Goal: Information Seeking & Learning: Learn about a topic

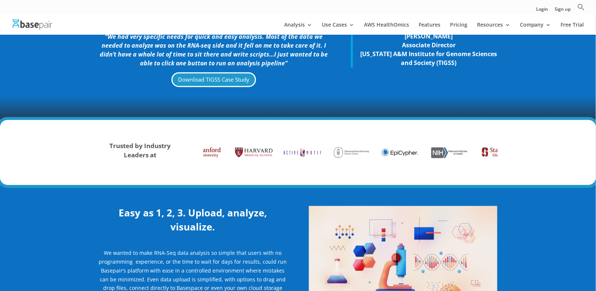
scroll to position [111, 0]
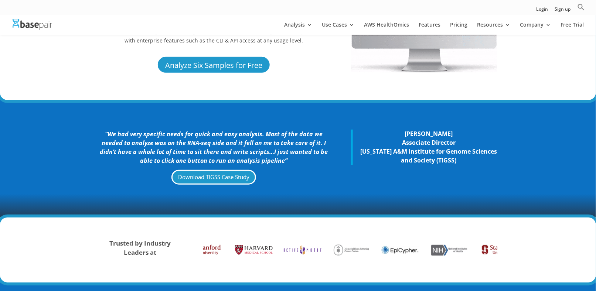
click at [38, 27] on img at bounding box center [33, 24] width 40 height 11
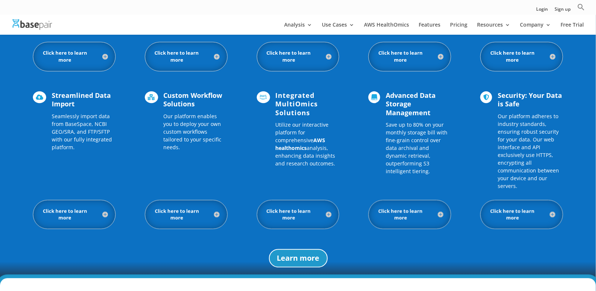
scroll to position [665, 0]
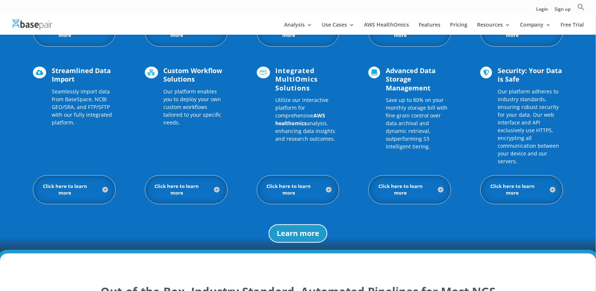
click at [69, 194] on h5 "Click here to learn more" at bounding box center [74, 190] width 67 height 14
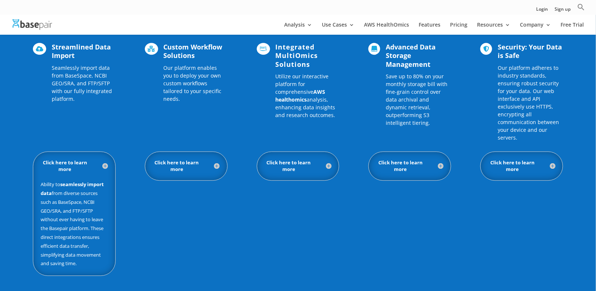
scroll to position [702, 0]
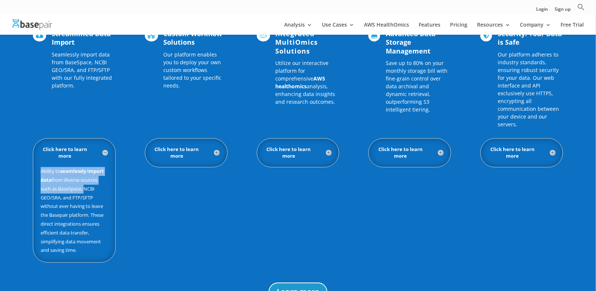
drag, startPoint x: 40, startPoint y: 169, endPoint x: 84, endPoint y: 187, distance: 47.4
click at [84, 187] on div "Click here to learn more Ability to seamlessly import data from diverse sources…" at bounding box center [74, 200] width 83 height 125
copy p "Ability to seamlessly import data from diverse sources such as BaseSpace,"
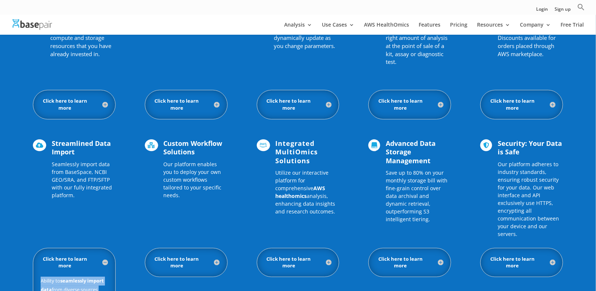
scroll to position [554, 0]
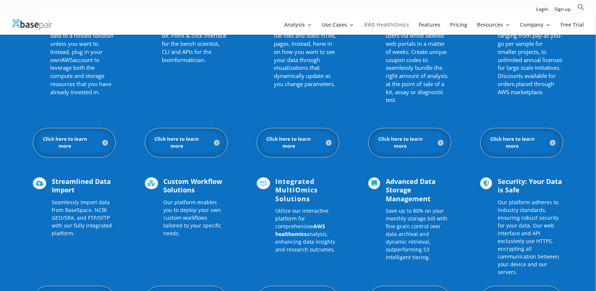
click at [391, 26] on link "AWS HealthOmics" at bounding box center [386, 28] width 45 height 13
